Goal: Transaction & Acquisition: Purchase product/service

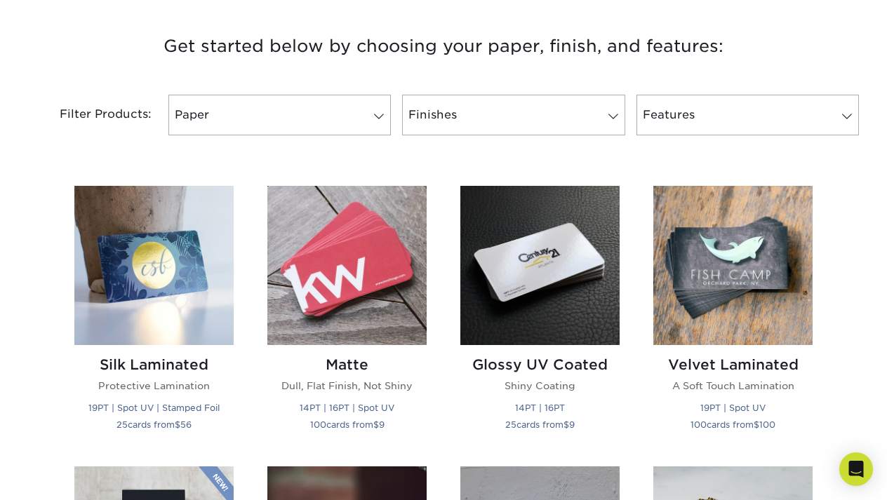
scroll to position [517, 0]
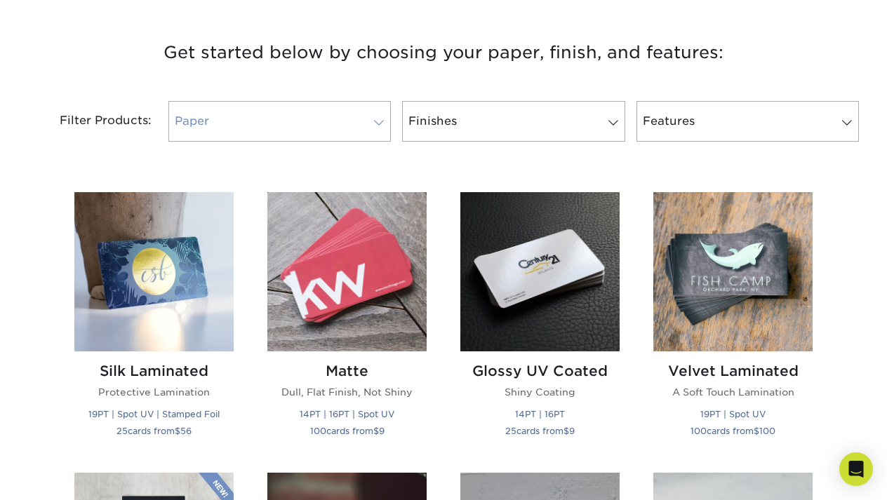
click at [265, 116] on link "Paper" at bounding box center [279, 121] width 222 height 41
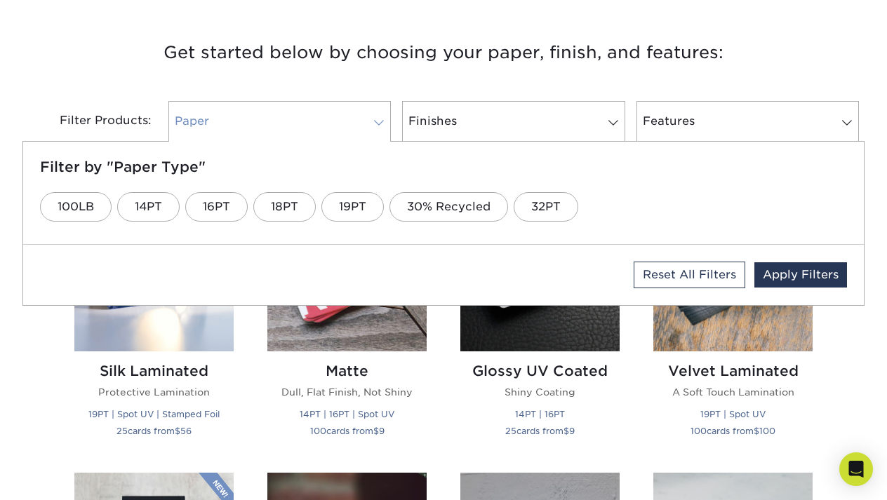
click at [265, 116] on link "Paper" at bounding box center [279, 121] width 222 height 41
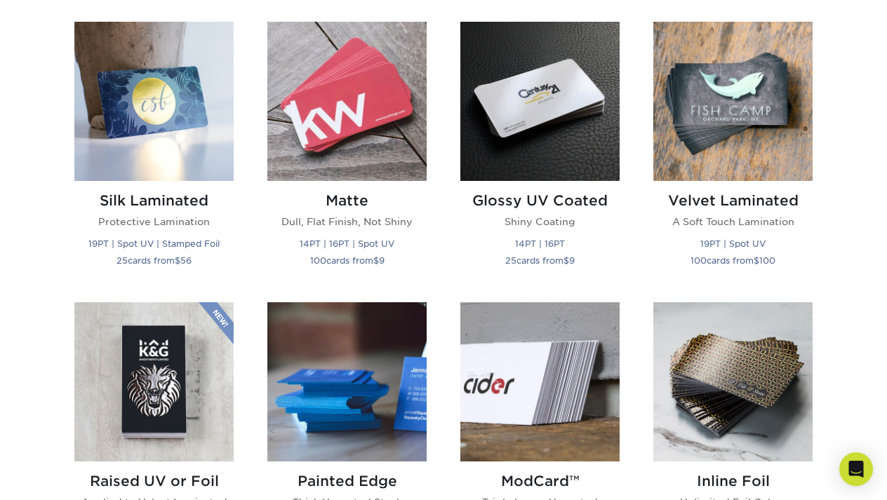
scroll to position [685, 0]
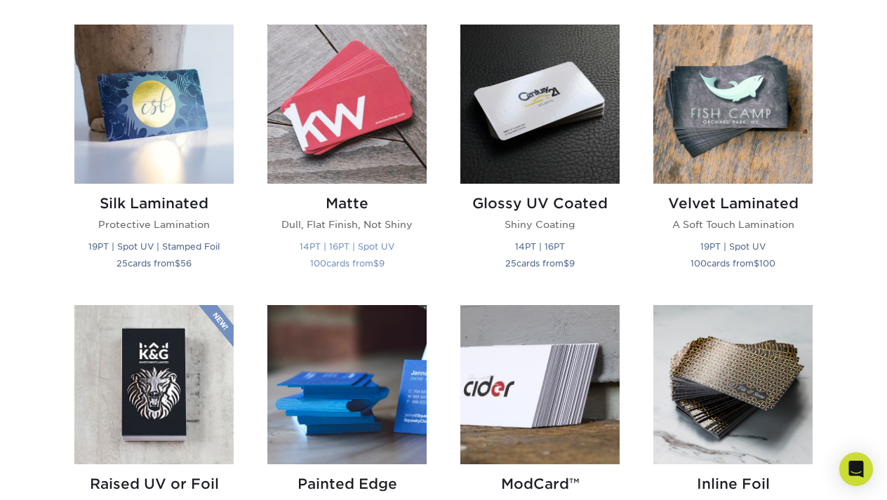
click at [354, 215] on div "Matte Dull, Flat Finish, Not Shiny 14PT | 16PT | Spot UV 100 cards from $ 9" at bounding box center [346, 236] width 159 height 104
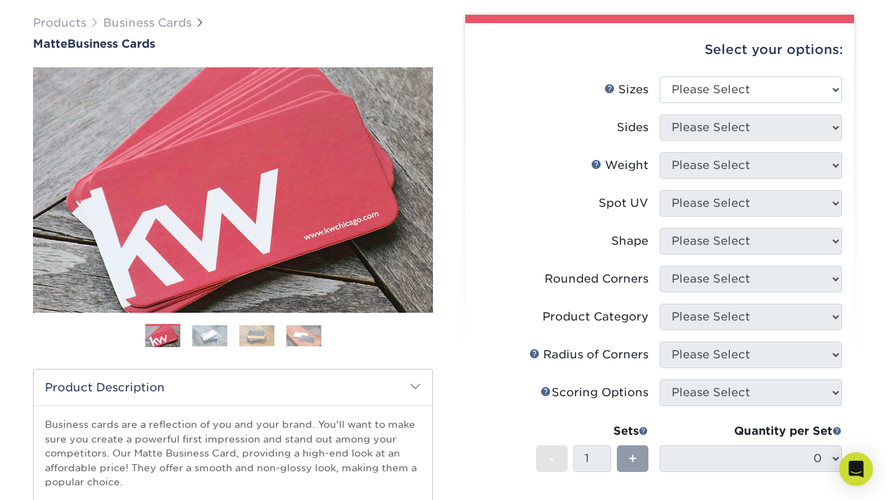
scroll to position [99, 0]
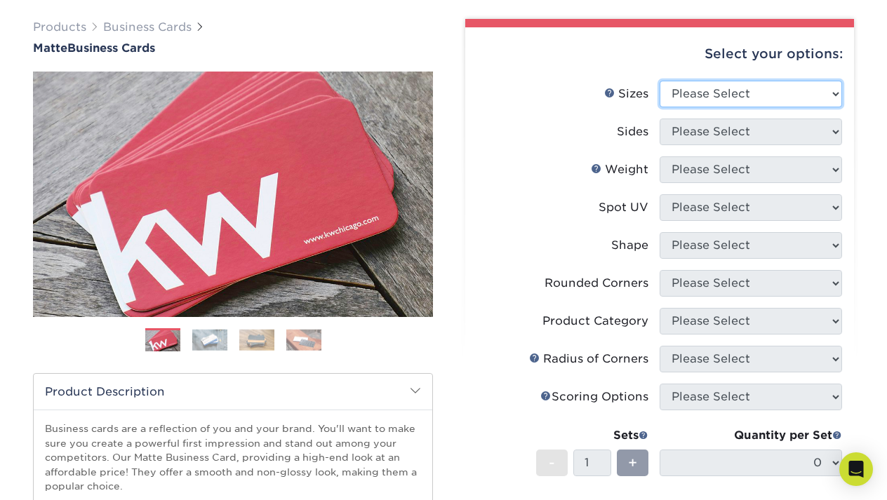
select select "2.00x3.50"
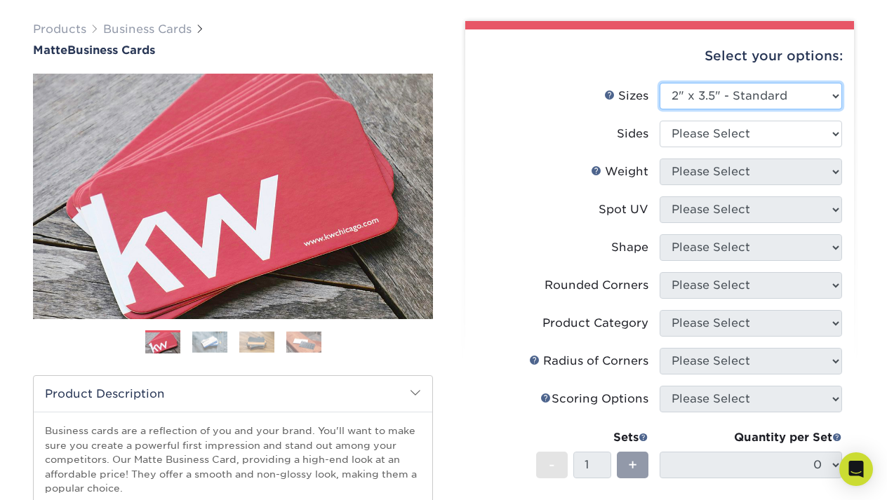
scroll to position [96, 0]
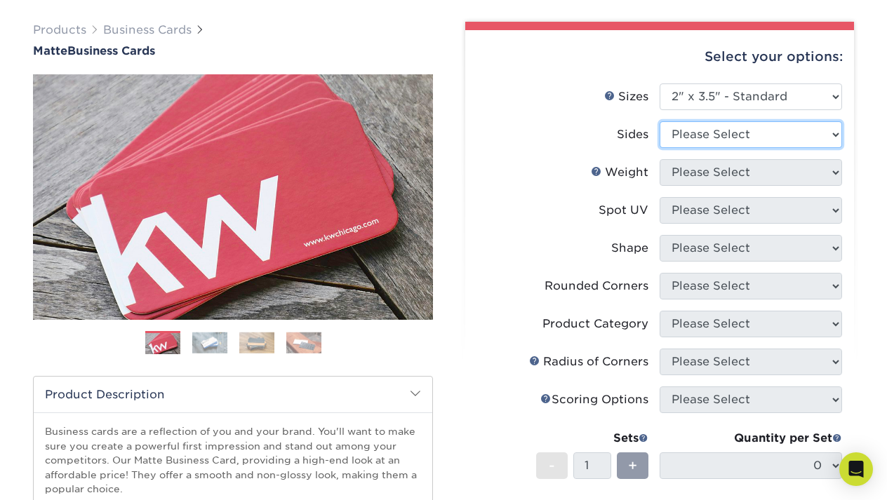
select select "13abbda7-1d64-4f25-8bb2-c179b224825d"
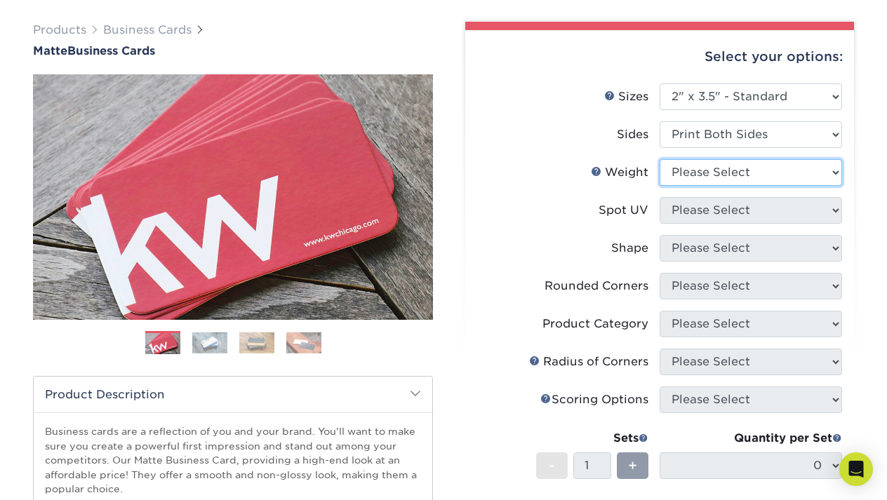
select select "14PT"
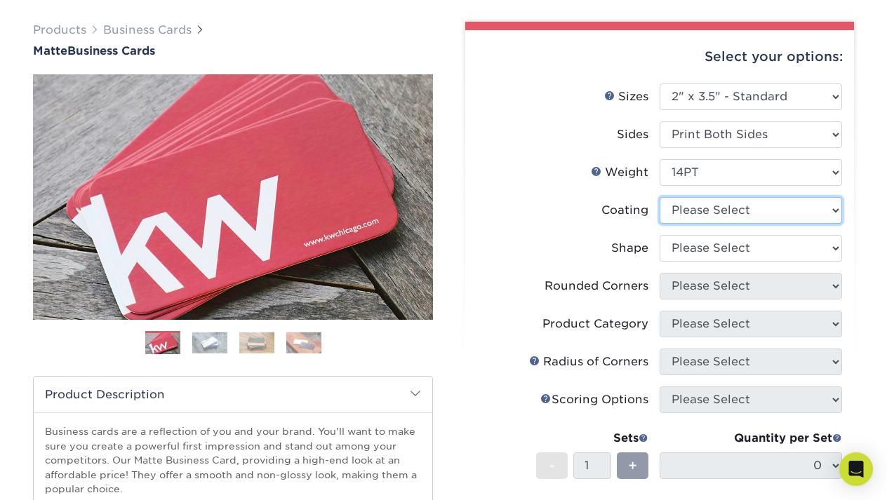
select select "121bb7b5-3b4d-429f-bd8d-bbf80e953313"
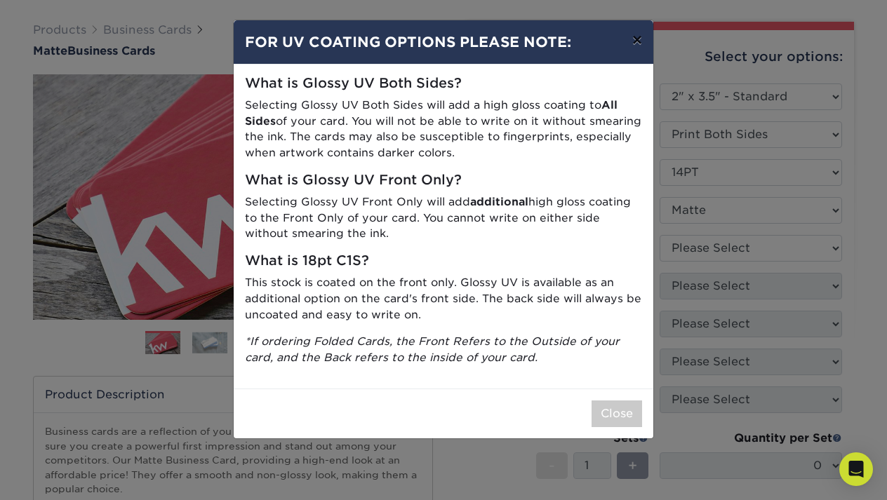
click at [634, 44] on button "×" at bounding box center [637, 39] width 32 height 39
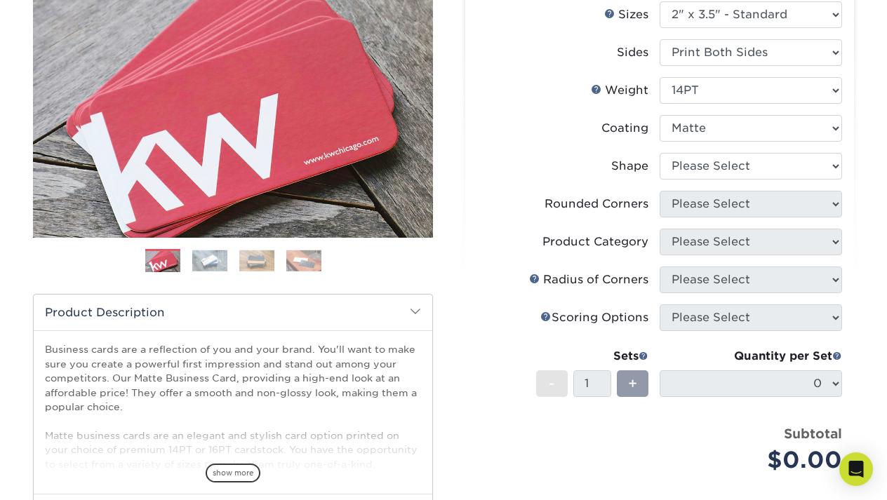
scroll to position [169, 0]
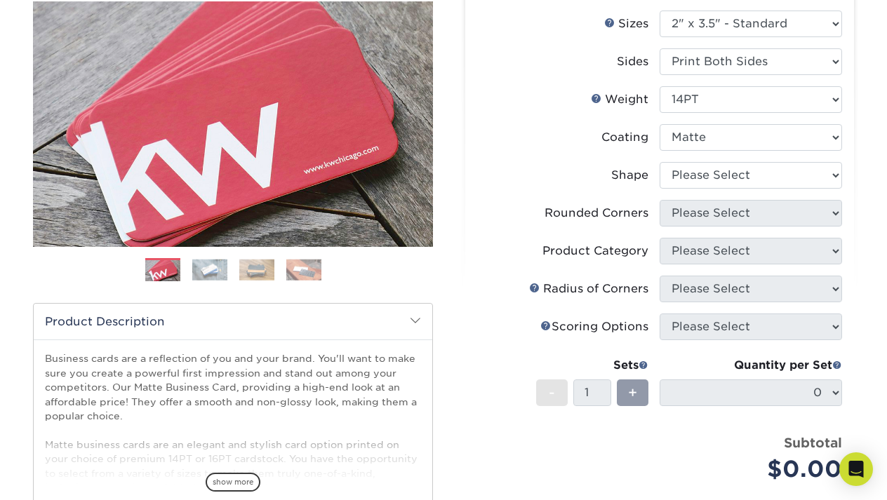
click at [697, 192] on li "Shape Please Select Standard" at bounding box center [659, 181] width 365 height 38
select select "standard"
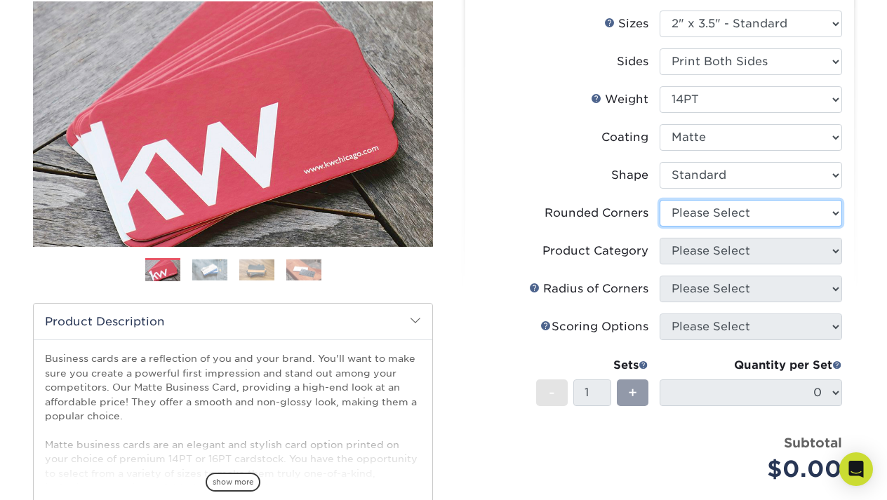
select select "0"
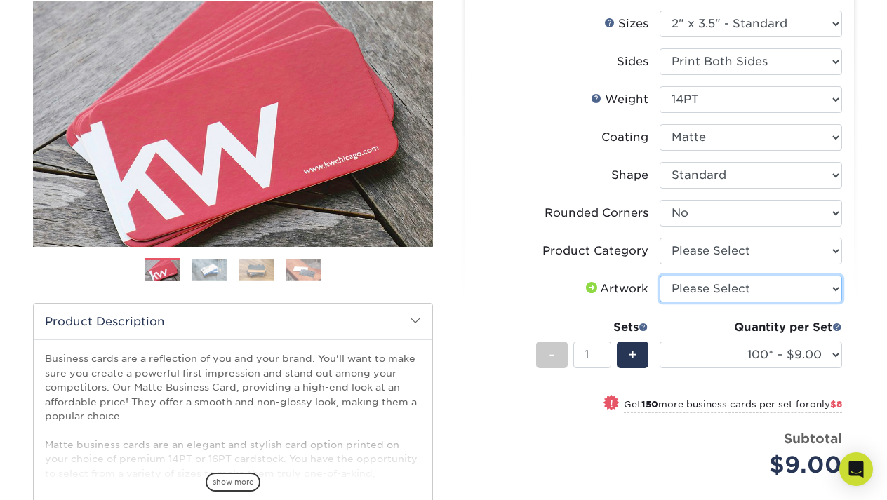
select select "upload"
click at [532, 269] on li "Product Category Please Select Business Cards" at bounding box center [659, 257] width 365 height 38
